Goal: Transaction & Acquisition: Purchase product/service

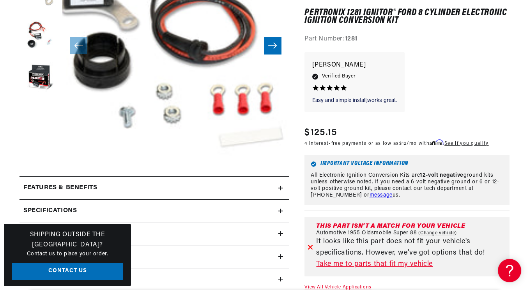
scroll to position [195, 0]
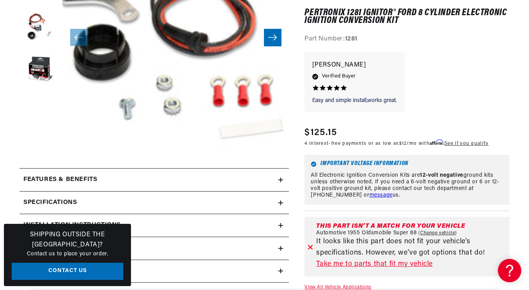
click at [430, 233] on link "Change vehicle" at bounding box center [437, 234] width 39 height 6
select select "1955"
select select "Oldsmobile"
select select "Super-88"
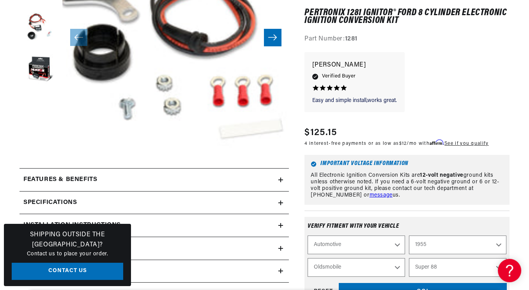
scroll to position [0, 3]
click at [376, 266] on select "Aston [PERSON_NAME] Buick Cadillac Chevrolet Chrysler Dodge Ford GMC [GEOGRAPHI…" at bounding box center [355, 268] width 97 height 19
click at [307, 259] on select "Aston [PERSON_NAME] Buick Cadillac Chevrolet Chrysler Dodge Ford GMC [GEOGRAPHI…" at bounding box center [355, 268] width 97 height 19
select select "Ford"
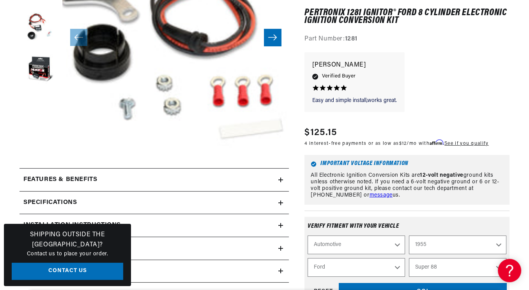
select select "Model"
click at [414, 243] on select "2026 2025 2024 2023 2022 2021 2020 2019 2018 2017 2016 2015 2014 2013 2012 2011…" at bounding box center [457, 245] width 97 height 19
click at [409, 236] on select "2026 2025 2024 2023 2022 2021 2020 2019 2018 2017 2016 2015 2014 2013 2012 2011…" at bounding box center [457, 245] width 97 height 19
select select "1961"
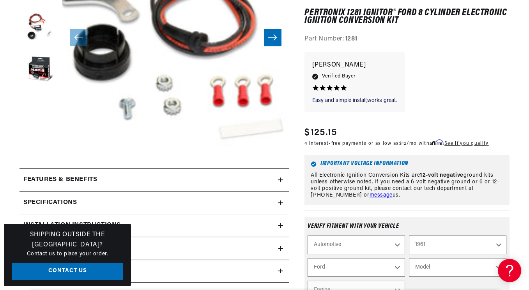
click at [423, 269] on select "Model Country Sedan Country Squire Econoline F-100 F-250 F-350 [GEOGRAPHIC_DATA…" at bounding box center [457, 268] width 97 height 19
select select "Galaxie"
click at [409, 259] on select "Model Country Sedan Country Squire Econoline F-100 F-250 F-350 [GEOGRAPHIC_DATA…" at bounding box center [457, 268] width 97 height 19
select select "Galaxie"
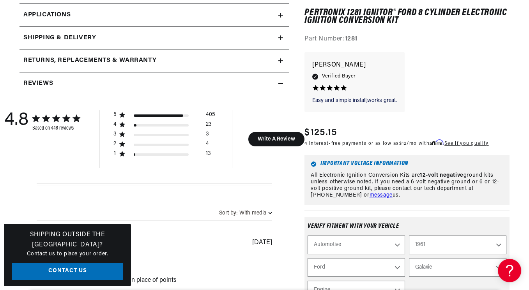
scroll to position [428, 0]
click at [348, 284] on select "Engine 4.7L 5.9L 6.7L 7.0L 223cid / 3.6L 223cid / 3.7L 262cid / 4.3L 292cid / 4…" at bounding box center [355, 290] width 97 height 19
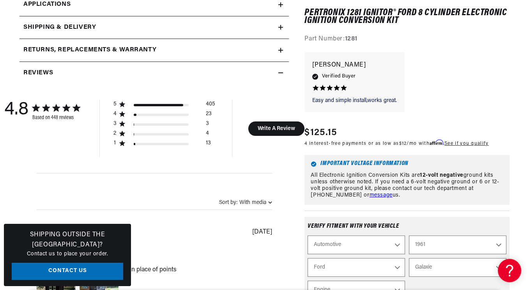
scroll to position [0, 236]
select select "292cid-4.8L"
click at [307, 281] on select "Engine 4.7L 5.9L 6.7L 7.0L 223cid / 3.6L 223cid / 3.7L 262cid / 4.3L 292cid / 4…" at bounding box center [355, 290] width 97 height 19
select select "Engine"
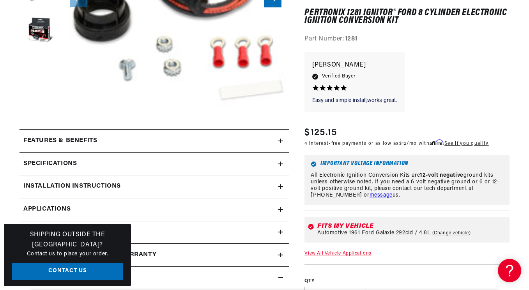
click at [72, 140] on h2 "Features & Benefits" at bounding box center [60, 141] width 74 height 10
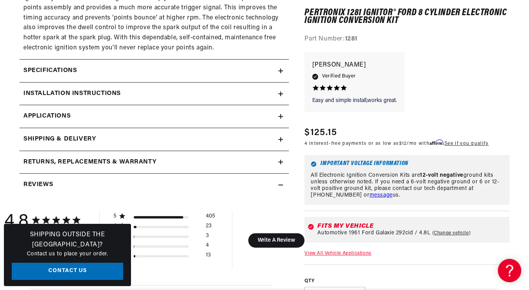
scroll to position [0, 0]
click at [69, 68] on h2 "Specifications" at bounding box center [49, 71] width 53 height 10
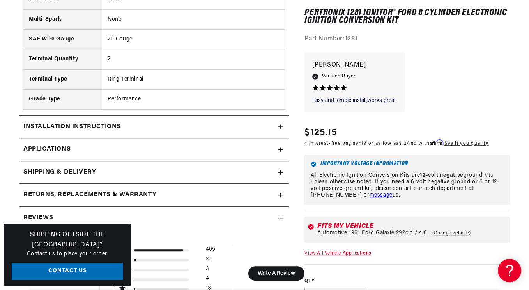
scroll to position [0, 166]
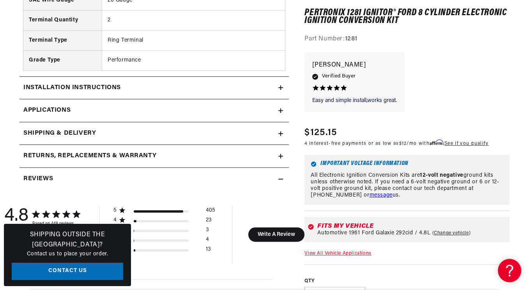
click at [104, 111] on link "Applications" at bounding box center [153, 110] width 269 height 23
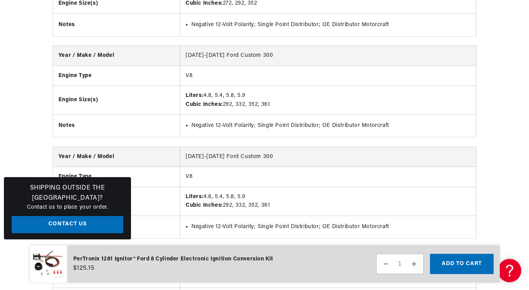
scroll to position [4132, 0]
